Goal: Task Accomplishment & Management: Manage account settings

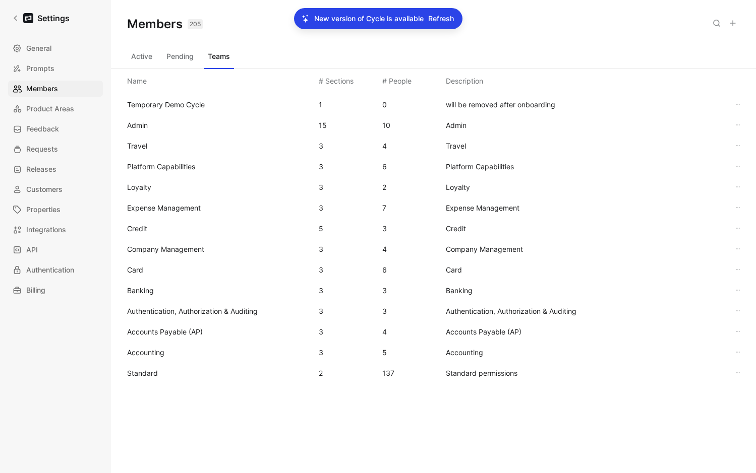
click at [431, 23] on span "Refresh" at bounding box center [441, 19] width 26 height 12
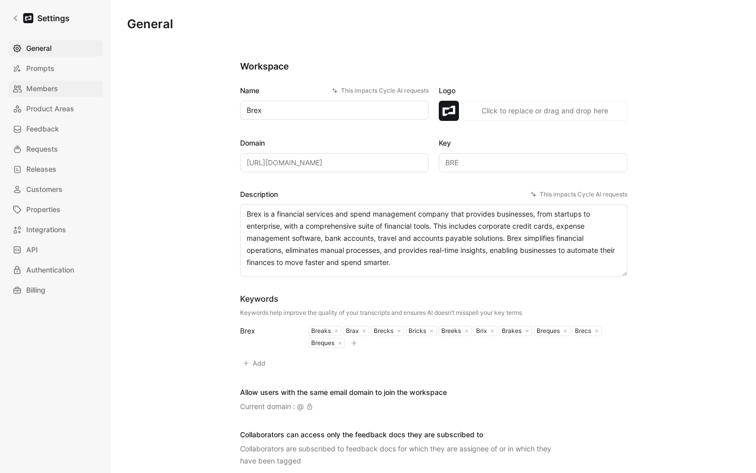
click at [35, 90] on span "Members" at bounding box center [42, 89] width 32 height 12
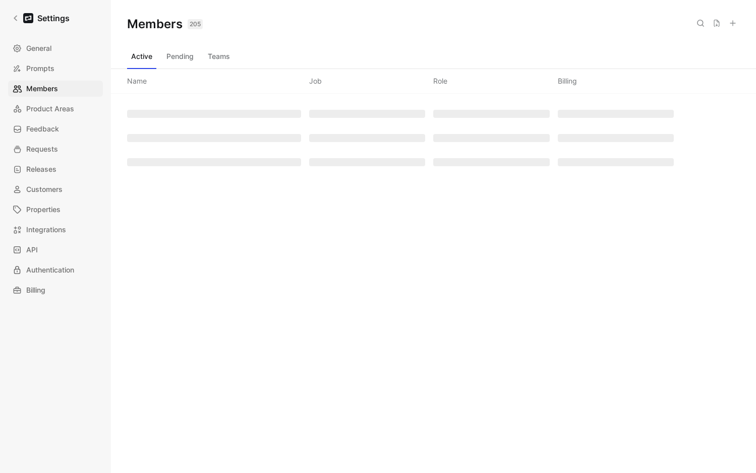
click at [222, 56] on button "Teams" at bounding box center [219, 56] width 30 height 16
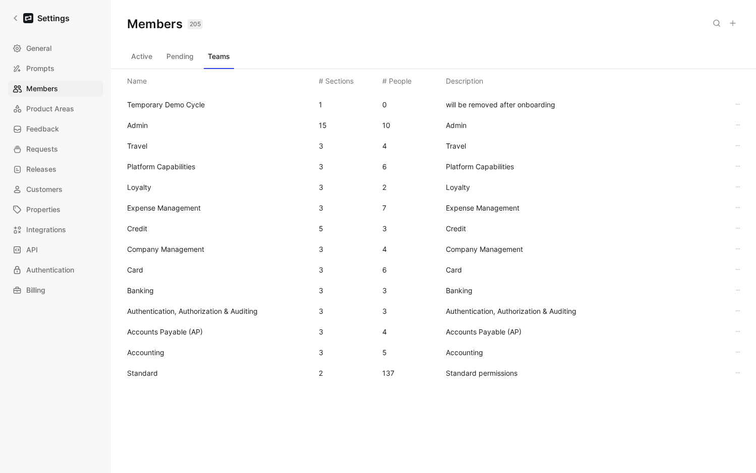
click at [159, 373] on span "Standard" at bounding box center [219, 374] width 184 height 12
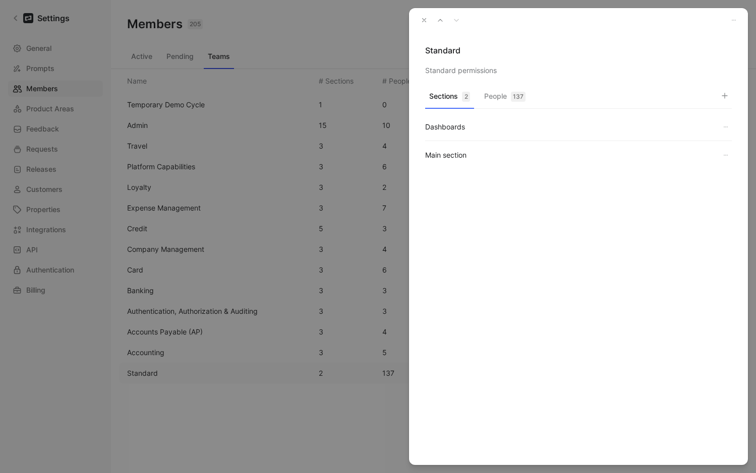
click at [514, 92] on div "137" at bounding box center [518, 97] width 15 height 10
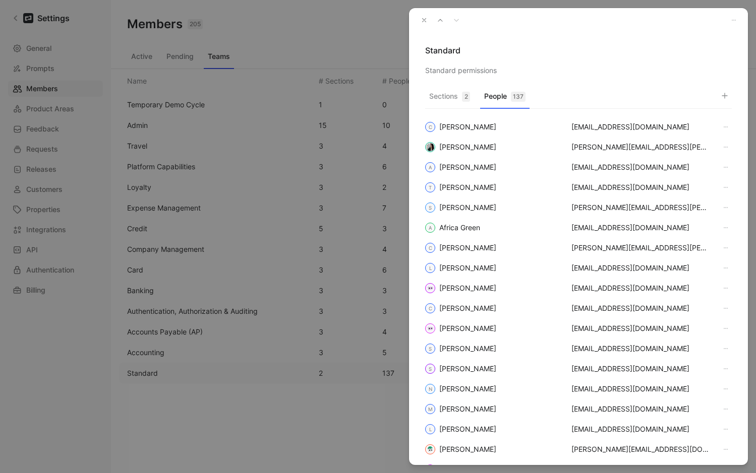
click at [728, 96] on icon "button" at bounding box center [724, 96] width 8 height 8
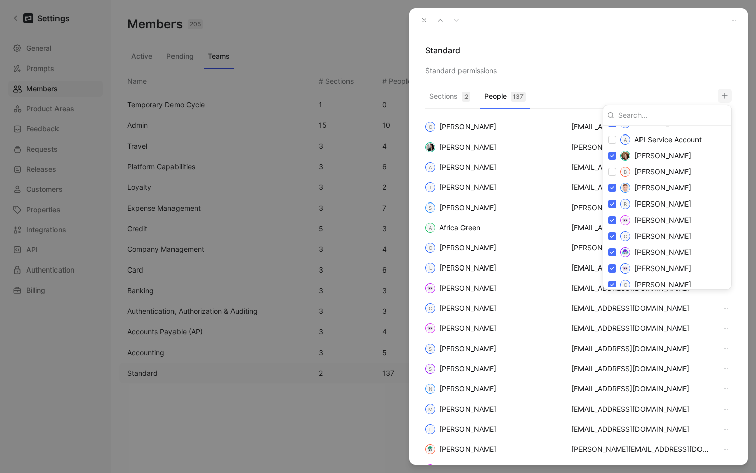
scroll to position [515, 0]
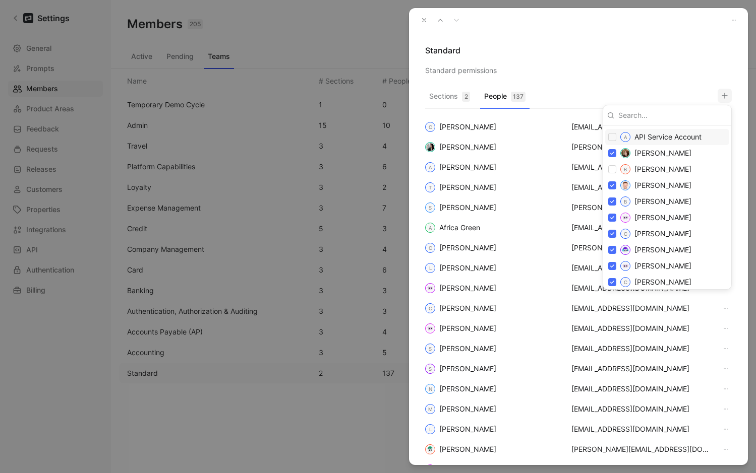
click at [420, 19] on div at bounding box center [378, 236] width 756 height 473
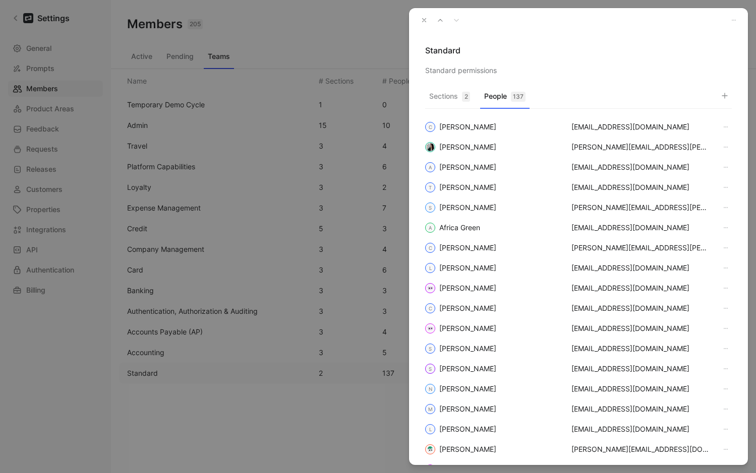
click at [418, 17] on button "button" at bounding box center [424, 20] width 14 height 14
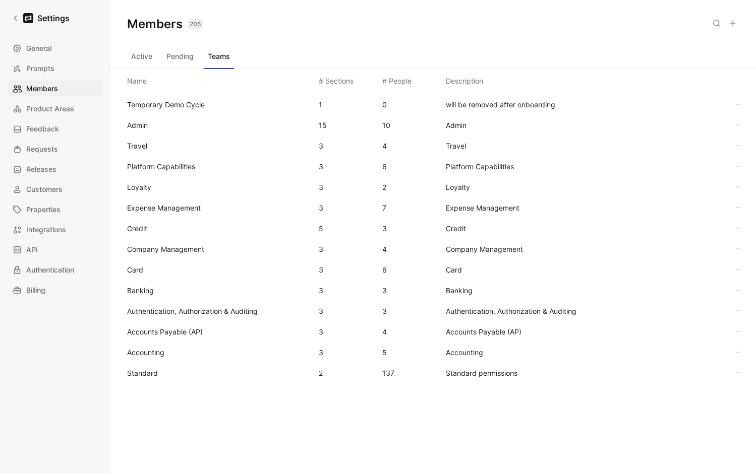
click at [167, 123] on span "Admin" at bounding box center [219, 125] width 184 height 12
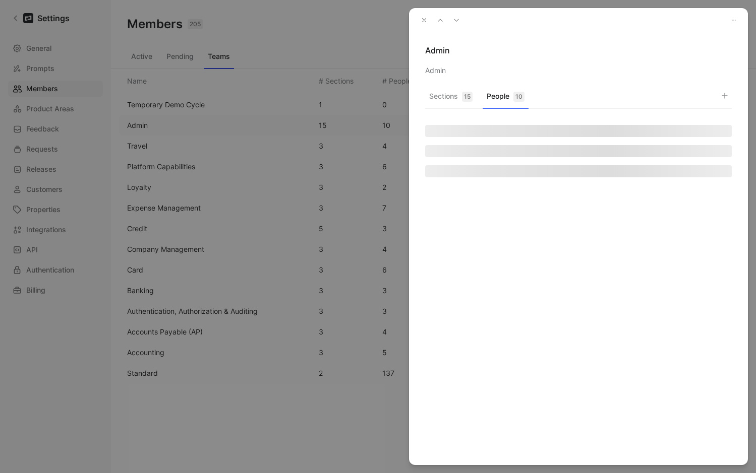
click at [500, 93] on button "People 10" at bounding box center [505, 99] width 46 height 20
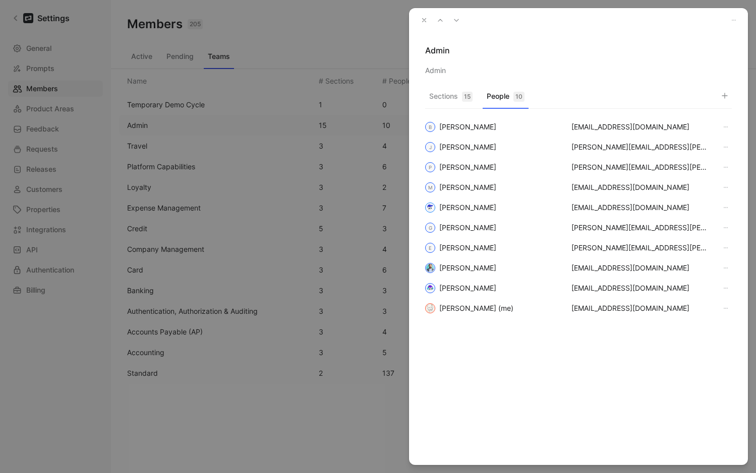
click at [427, 22] on icon "button" at bounding box center [423, 20] width 7 height 7
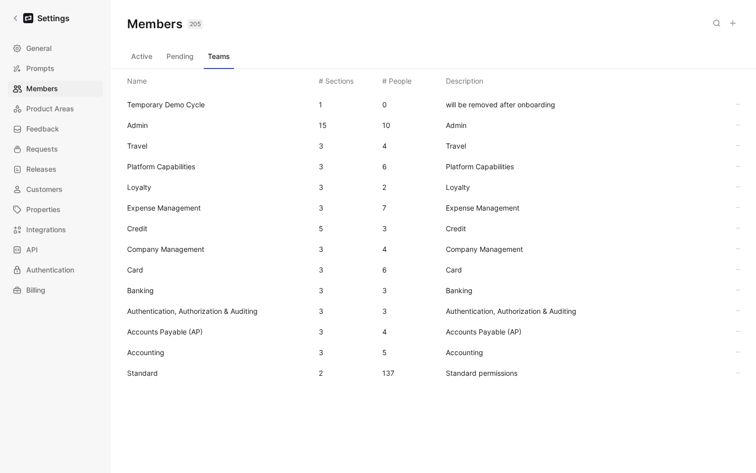
click at [142, 367] on div "Standard 2 137 Standard permissions" at bounding box center [433, 373] width 629 height 21
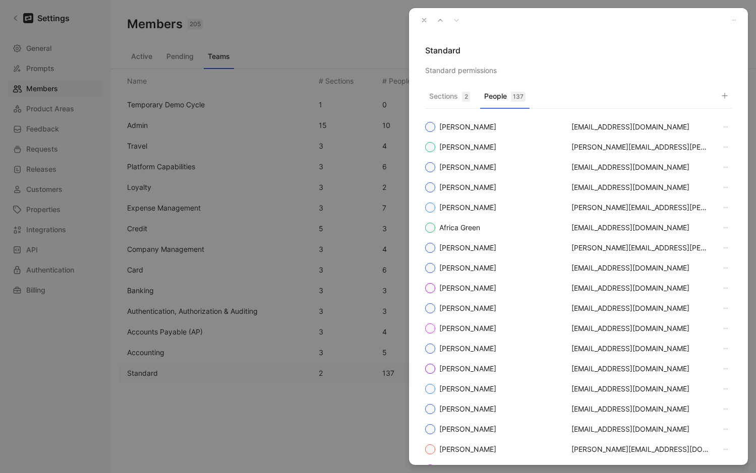
click at [519, 95] on div "137" at bounding box center [518, 97] width 15 height 10
click at [722, 93] on icon "button" at bounding box center [724, 96] width 8 height 8
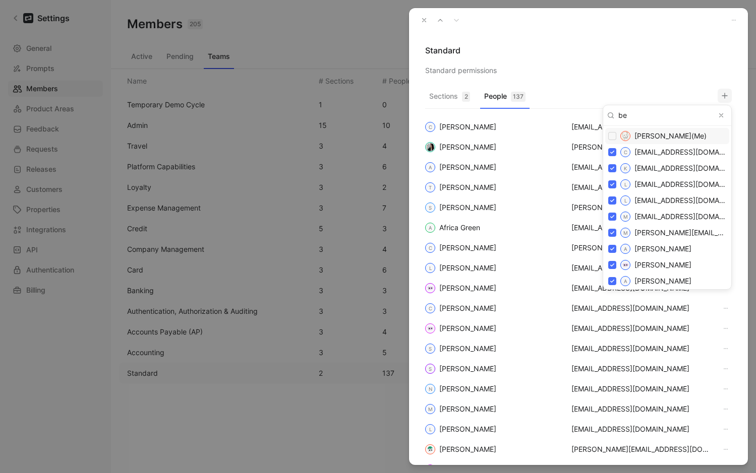
type input "bec"
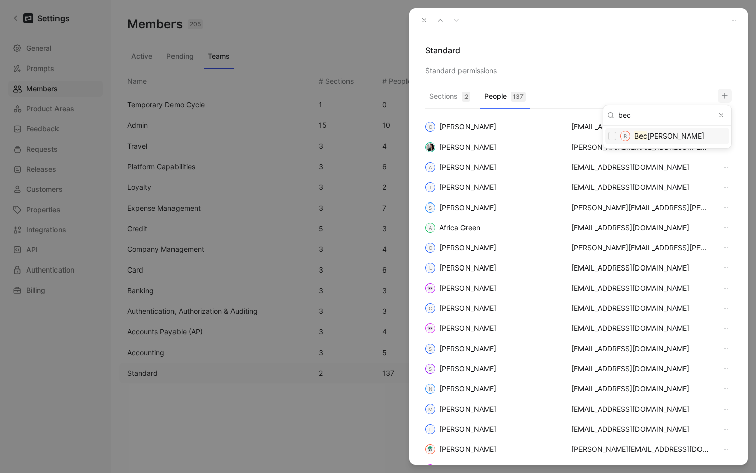
click at [645, 137] on mark "Bec" at bounding box center [640, 136] width 13 height 9
checkbox input "true"
click at [690, 86] on div at bounding box center [378, 236] width 756 height 473
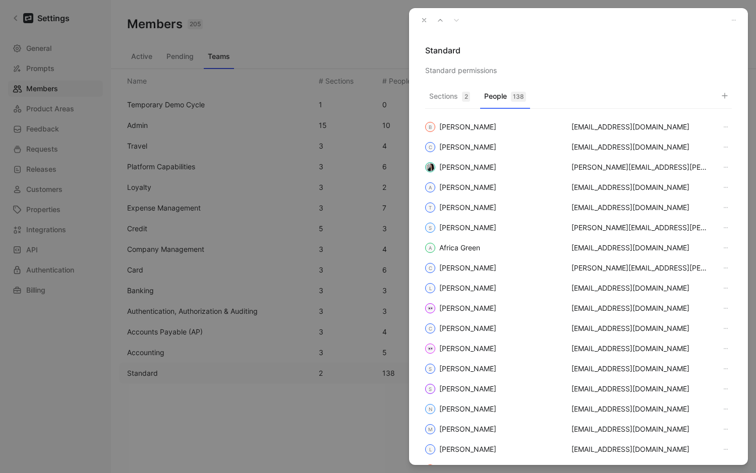
click at [616, 89] on div "Sections 2 People 138" at bounding box center [578, 99] width 307 height 20
click at [722, 90] on button "button" at bounding box center [724, 96] width 14 height 14
click at [723, 115] on icon "Clear input" at bounding box center [720, 115] width 7 height 7
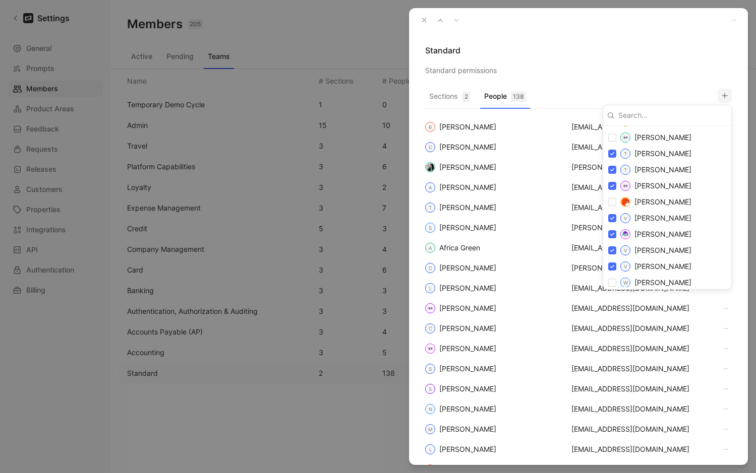
scroll to position [2472, 0]
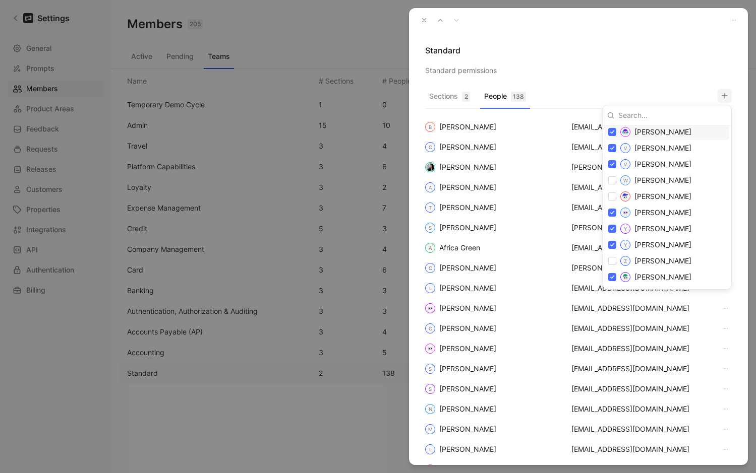
click at [638, 39] on div at bounding box center [378, 236] width 756 height 473
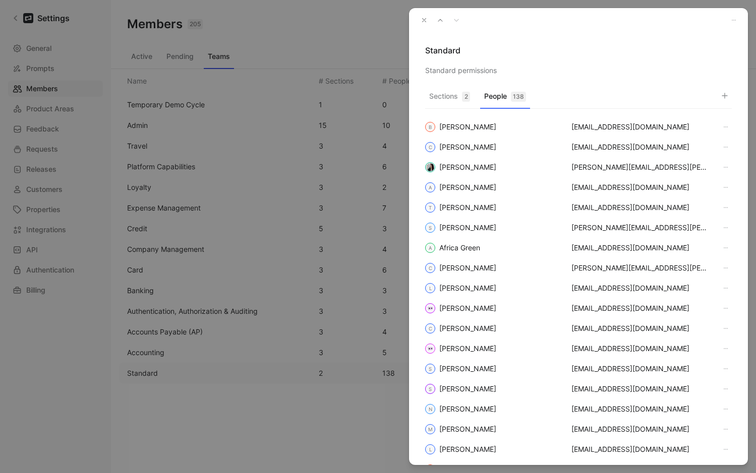
click at [425, 19] on use "button" at bounding box center [424, 21] width 4 height 4
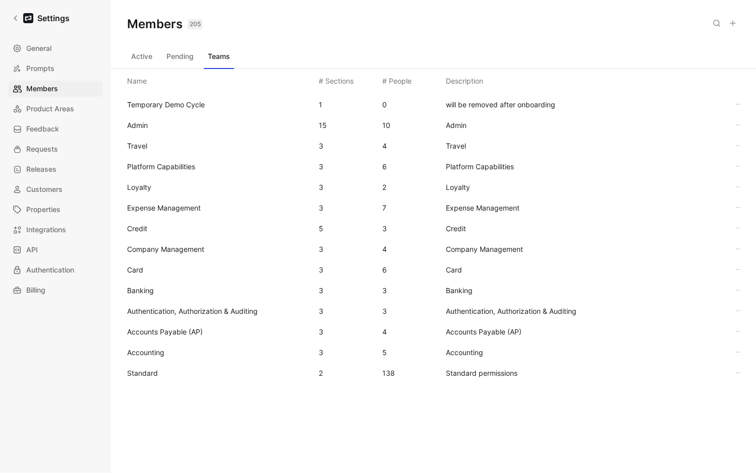
click at [323, 41] on div "Members 205 Saved" at bounding box center [433, 24] width 645 height 48
click at [150, 55] on button "Active" at bounding box center [141, 56] width 29 height 16
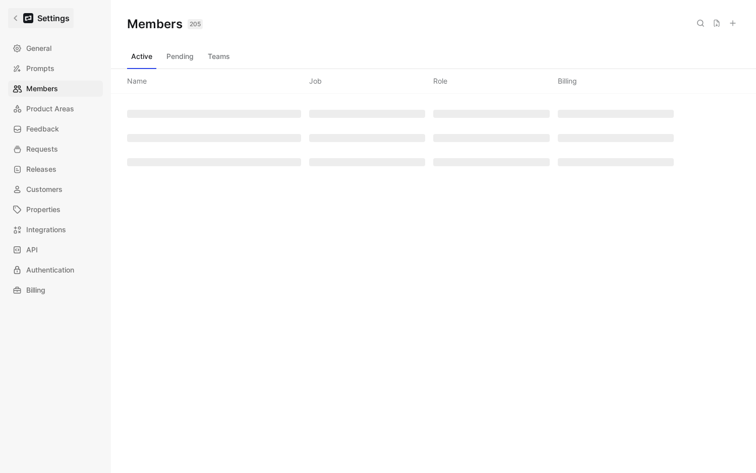
click at [14, 17] on icon at bounding box center [15, 18] width 7 height 7
